Goal: Task Accomplishment & Management: Use online tool/utility

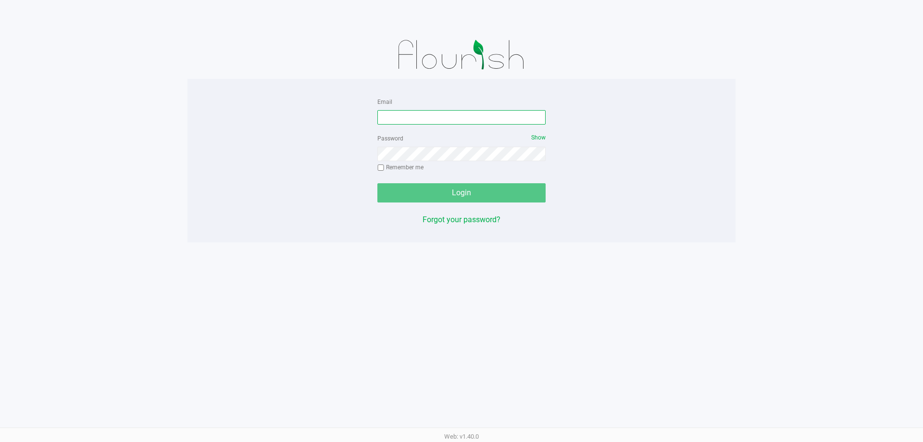
click at [407, 114] on input "Email" at bounding box center [461, 117] width 168 height 14
type input "[EMAIL_ADDRESS][DOMAIN_NAME]"
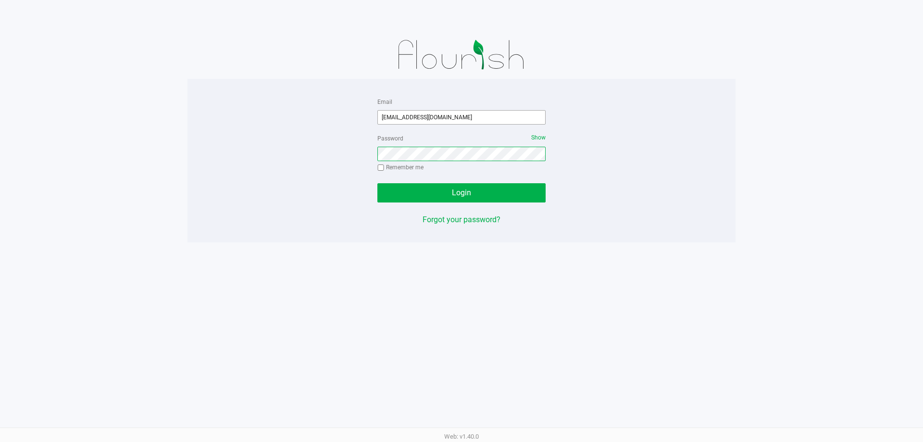
click at [377, 183] on button "Login" at bounding box center [461, 192] width 168 height 19
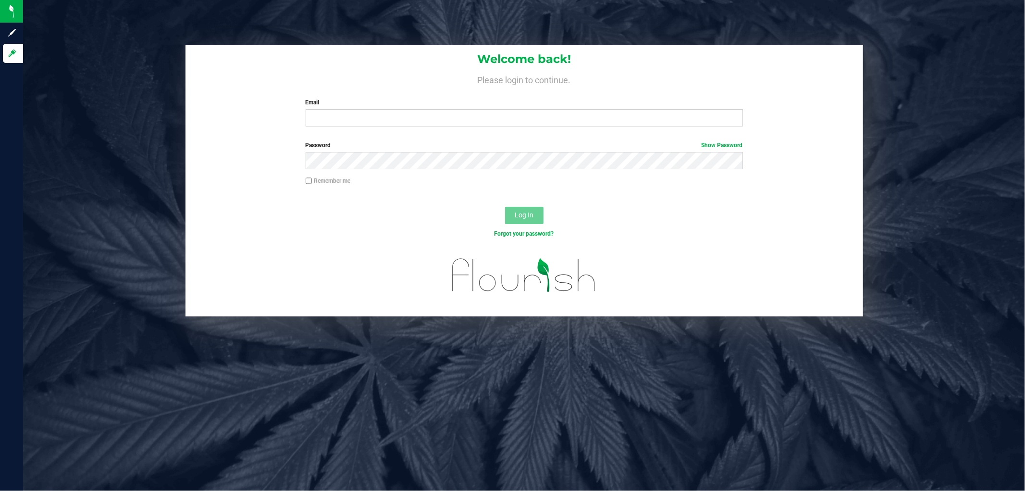
click at [471, 100] on label "Email" at bounding box center [524, 102] width 437 height 9
click at [471, 109] on input "Email" at bounding box center [524, 117] width 437 height 17
type input "[EMAIL_ADDRESS][DOMAIN_NAME]"
click at [505, 207] on button "Log In" at bounding box center [524, 215] width 38 height 17
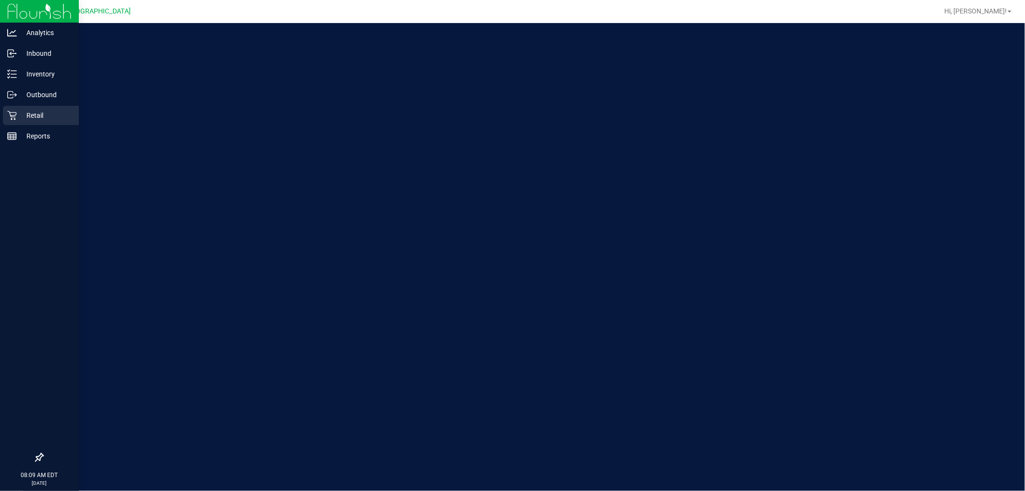
click at [17, 113] on p "Retail" at bounding box center [46, 116] width 58 height 12
